Goal: Information Seeking & Learning: Learn about a topic

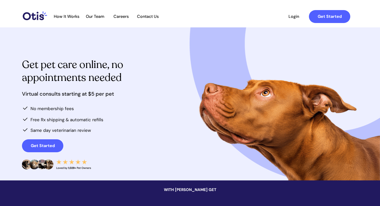
click at [85, 127] on p "Same day veterinarian review" at bounding box center [61, 130] width 62 height 7
click at [62, 18] on span "How It Works" at bounding box center [66, 16] width 31 height 5
click at [122, 17] on span "Careers" at bounding box center [120, 16] width 25 height 5
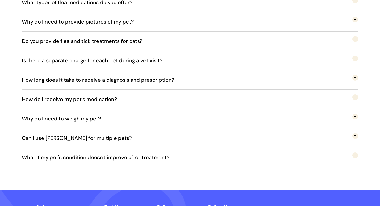
scroll to position [1122, 0]
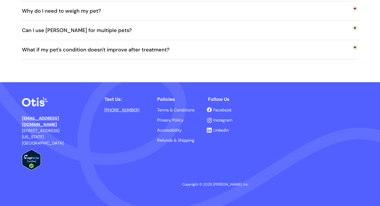
click at [75, 148] on div at bounding box center [190, 144] width 336 height 124
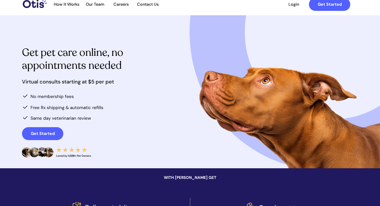
scroll to position [0, 0]
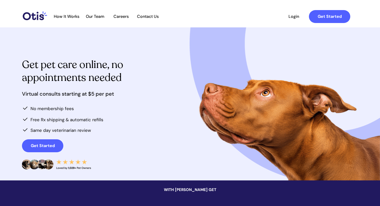
click at [30, 13] on img at bounding box center [35, 15] width 24 height 9
